Goal: Information Seeking & Learning: Understand process/instructions

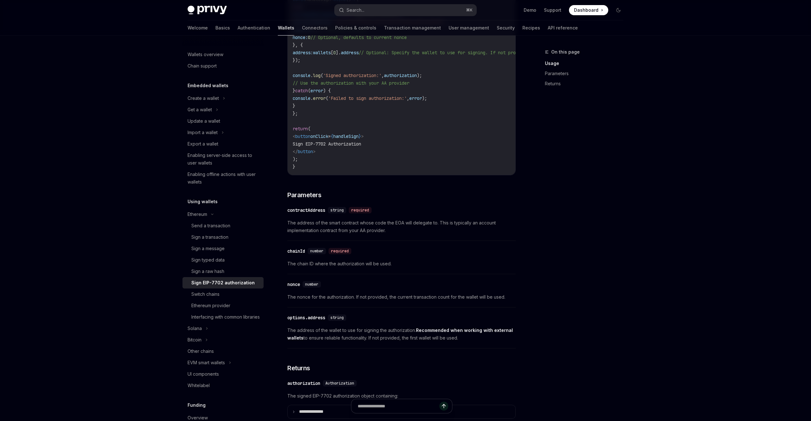
scroll to position [315, 0]
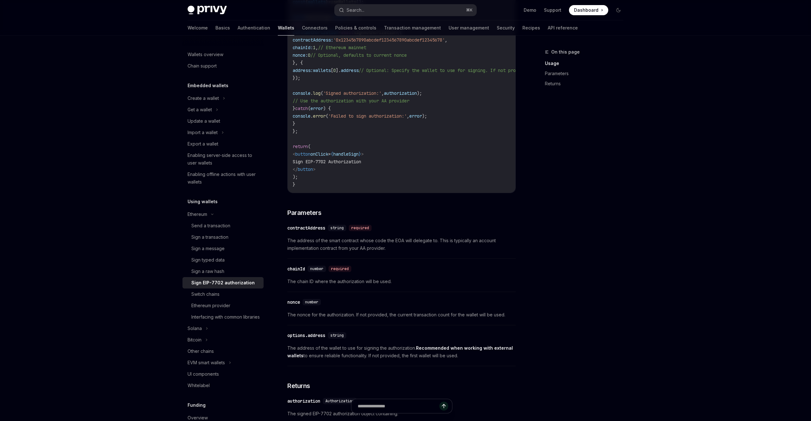
type textarea "*"
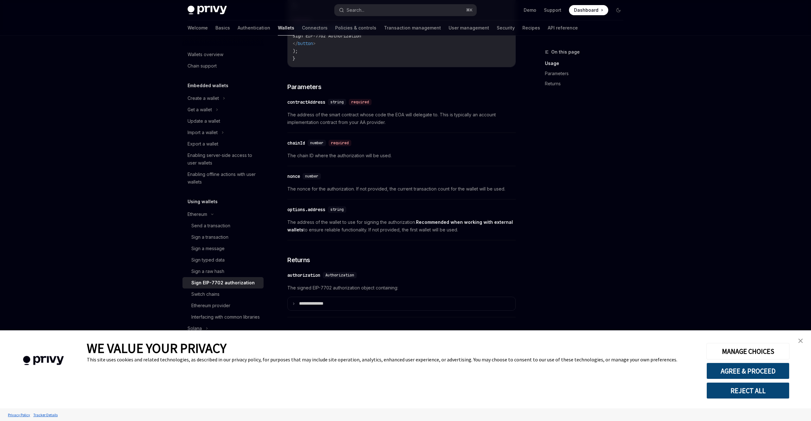
scroll to position [445, 0]
click at [372, 224] on span "The address of the wallet to use for signing the authorization. Recommended whe…" at bounding box center [401, 223] width 228 height 15
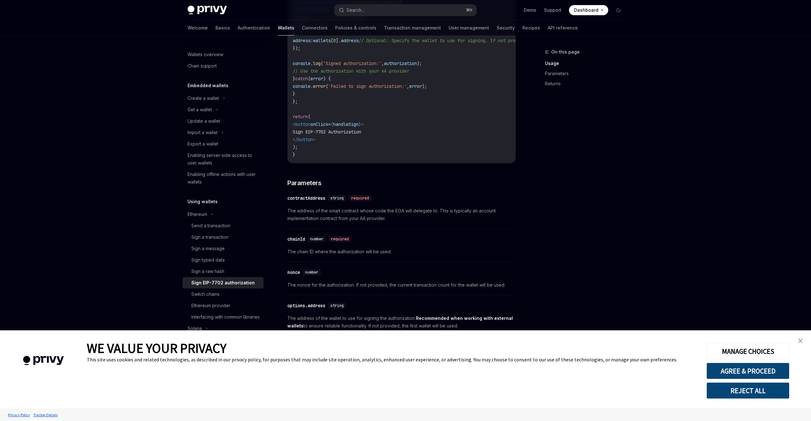
scroll to position [226, 0]
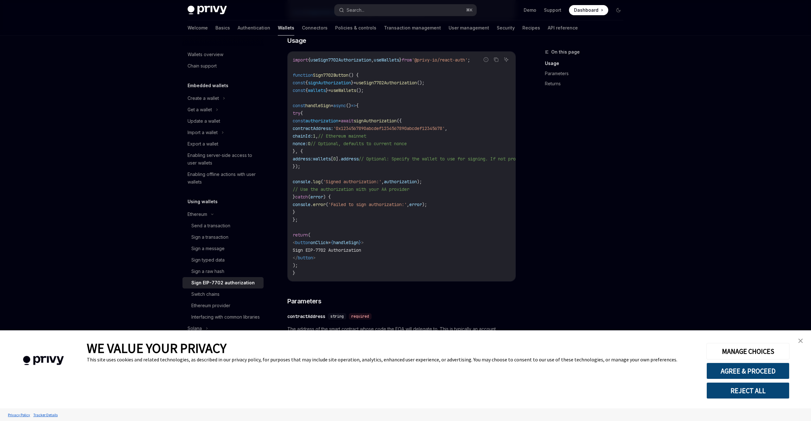
click at [371, 141] on span "// Optional, defaults to current nonce" at bounding box center [359, 144] width 96 height 6
click at [375, 148] on span "button" at bounding box center [375, 148] width 0 height 0
click at [377, 144] on span "// Optional, defaults to current nonce" at bounding box center [359, 144] width 96 height 6
click at [366, 133] on span "// Ethereum mainnet" at bounding box center [342, 136] width 48 height 6
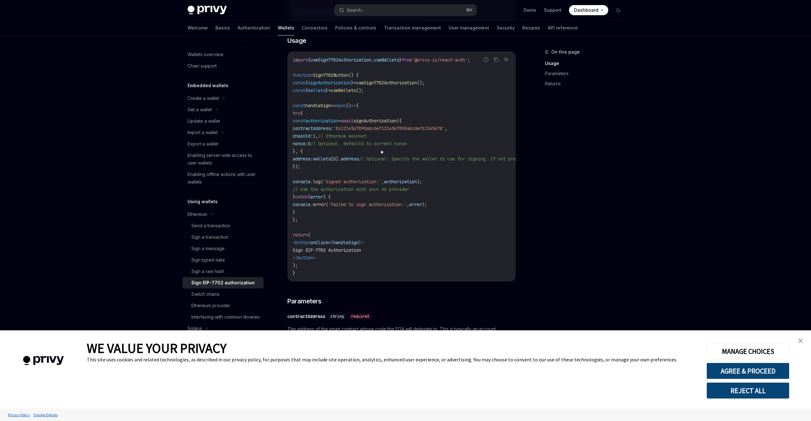
click at [366, 133] on span "// Ethereum mainnet" at bounding box center [342, 136] width 48 height 6
click at [366, 136] on span "// Ethereum mainnet" at bounding box center [342, 136] width 48 height 6
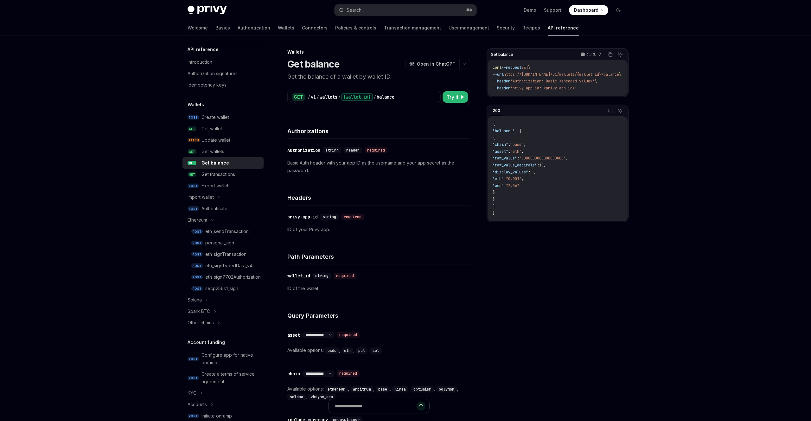
type textarea "*"
